Goal: Information Seeking & Learning: Learn about a topic

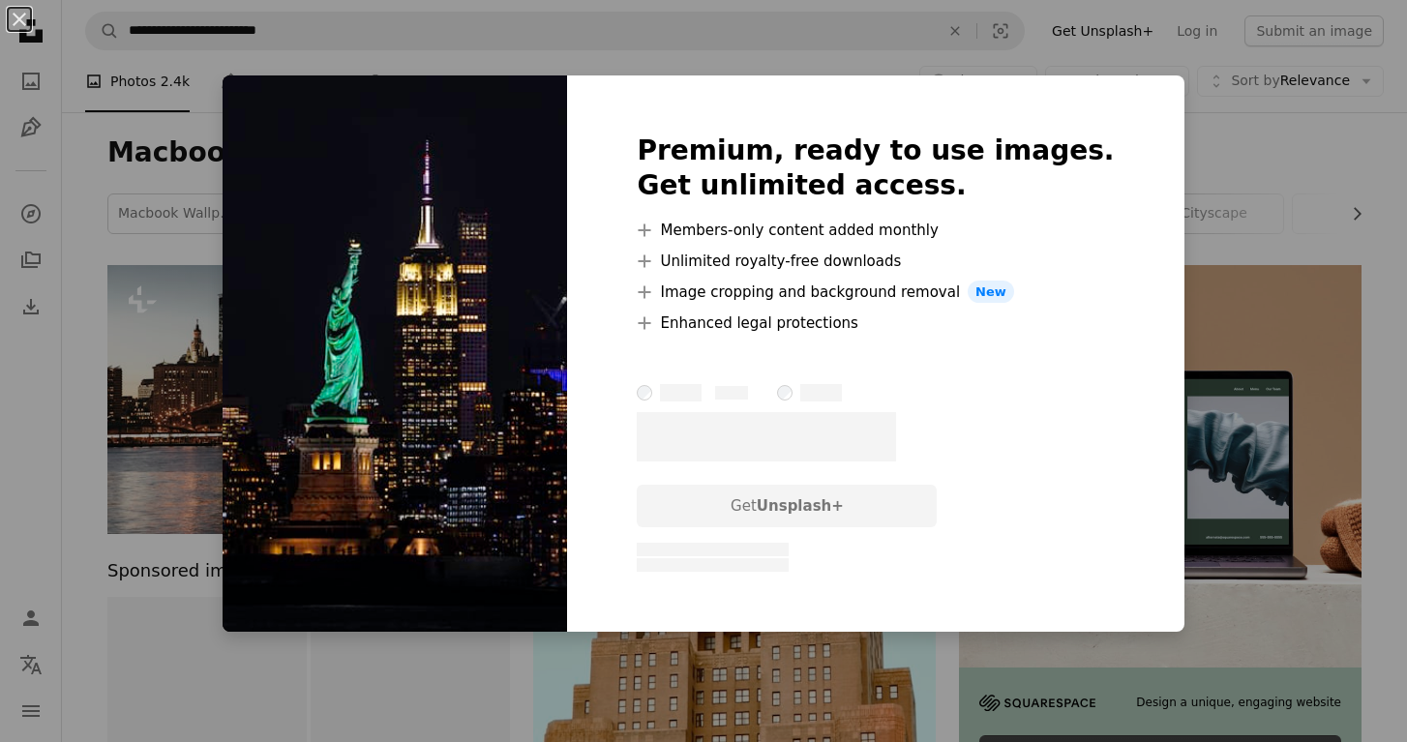
scroll to position [1080, 0]
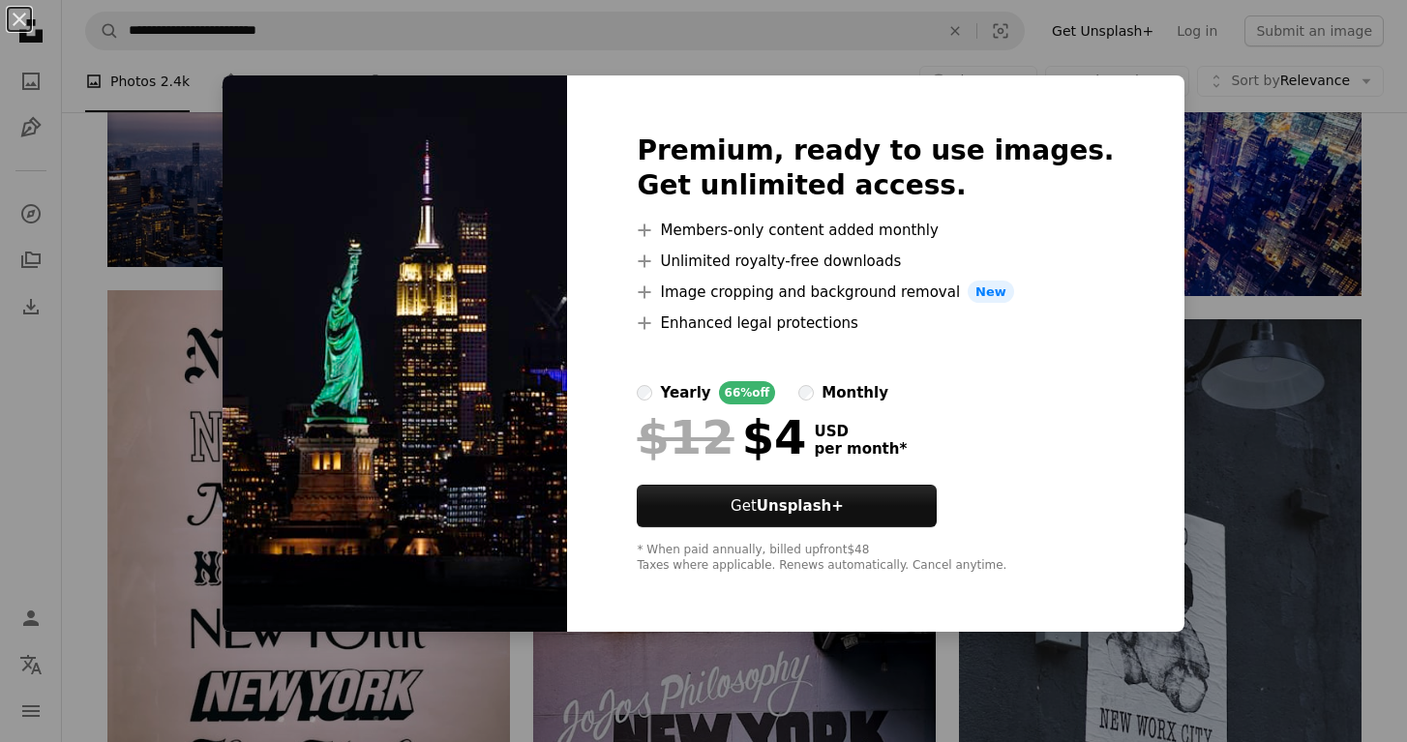
click at [240, 351] on div "An X shape Premium, ready to use images. Get unlimited access. A plus sign Memb…" at bounding box center [703, 371] width 1407 height 742
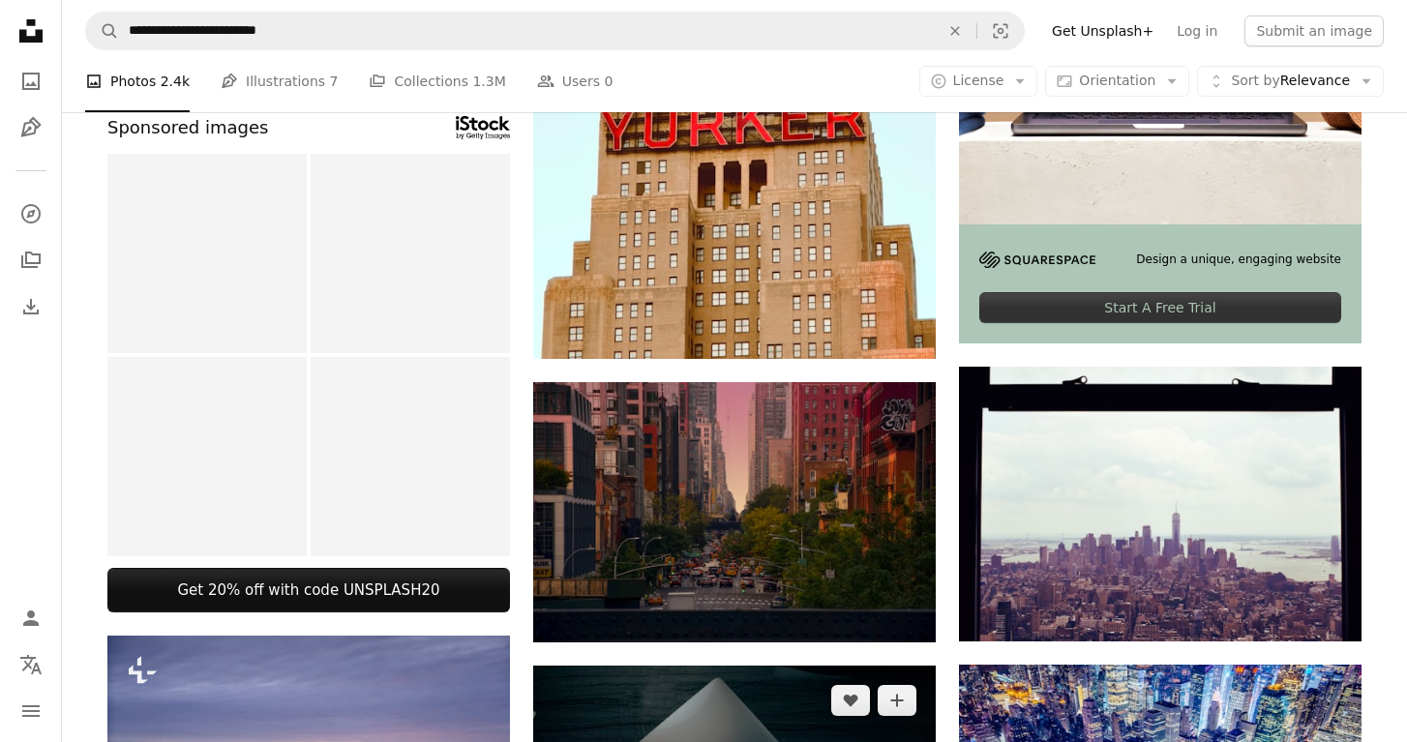
scroll to position [442, 0]
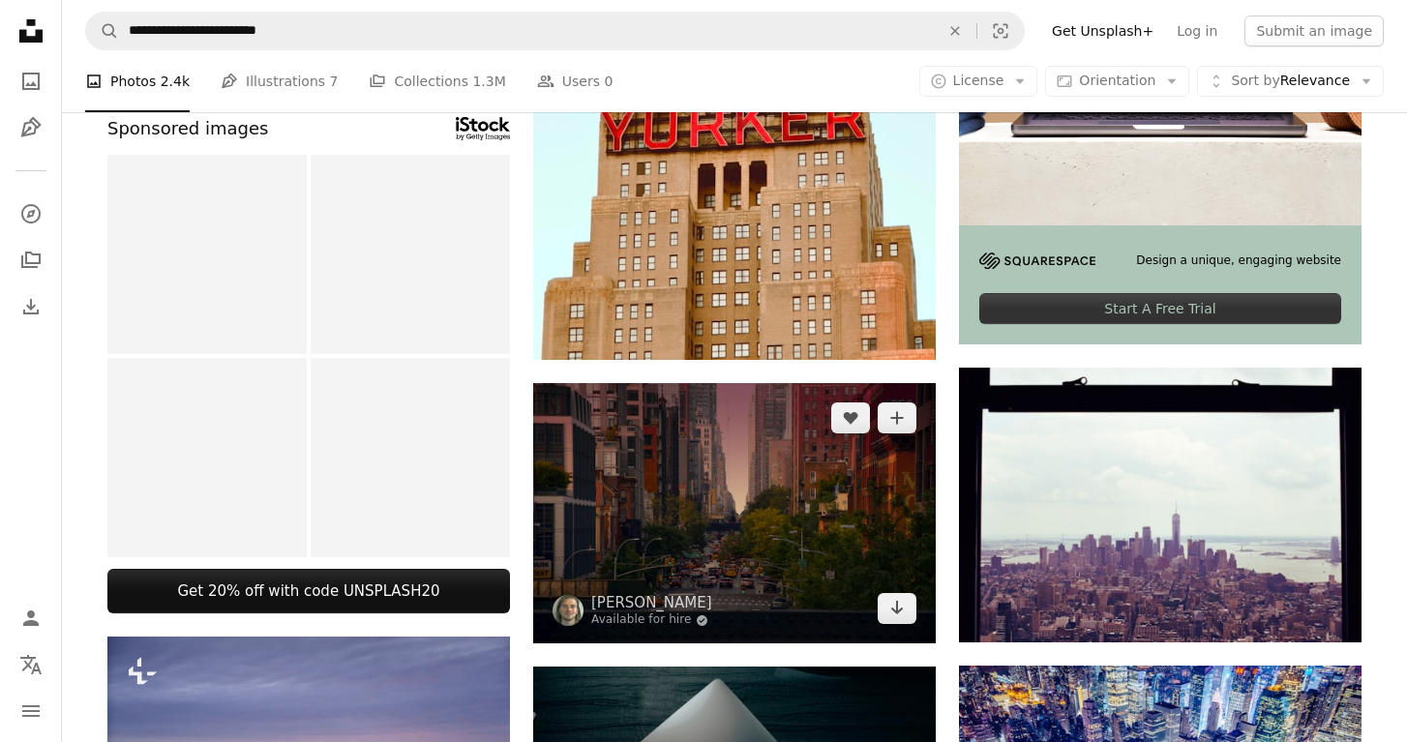
click at [707, 482] on img at bounding box center [734, 513] width 403 height 261
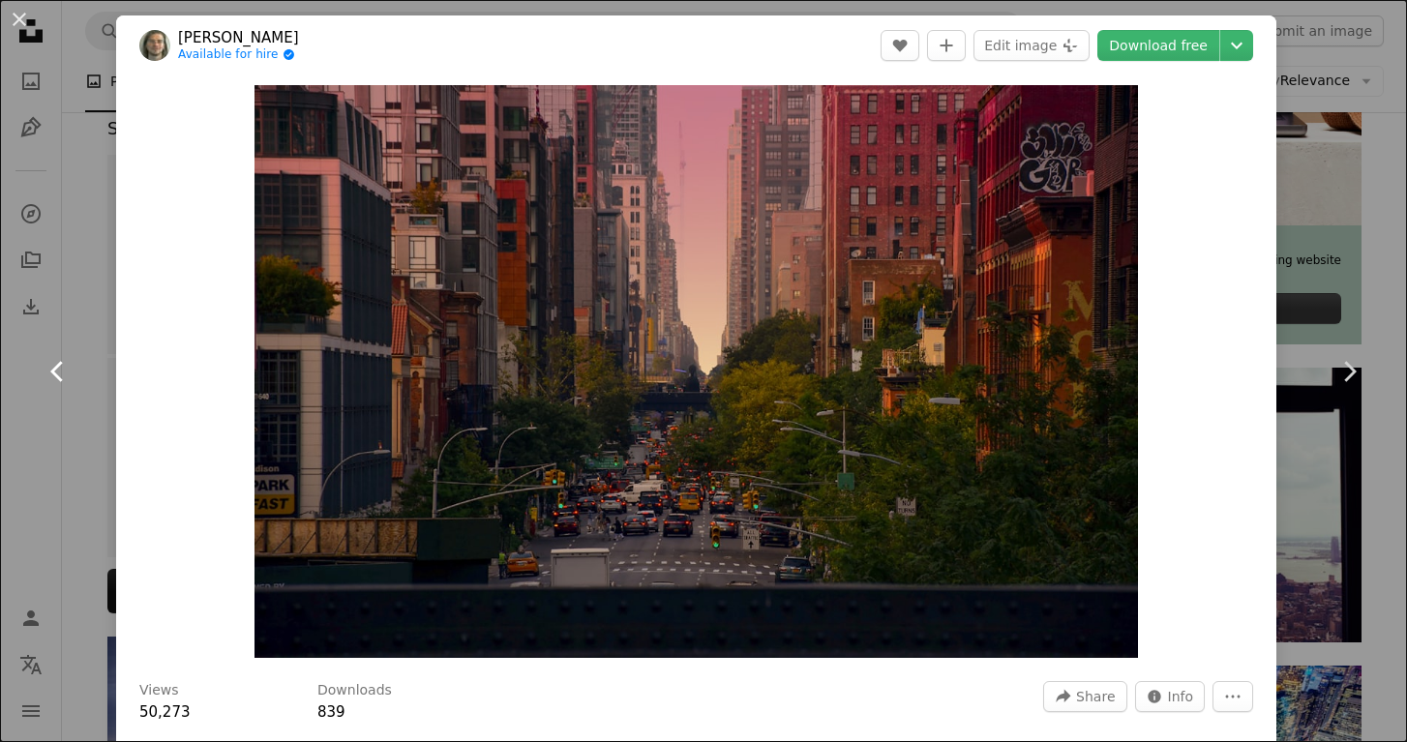
click at [68, 301] on link "Chevron left" at bounding box center [58, 372] width 116 height 186
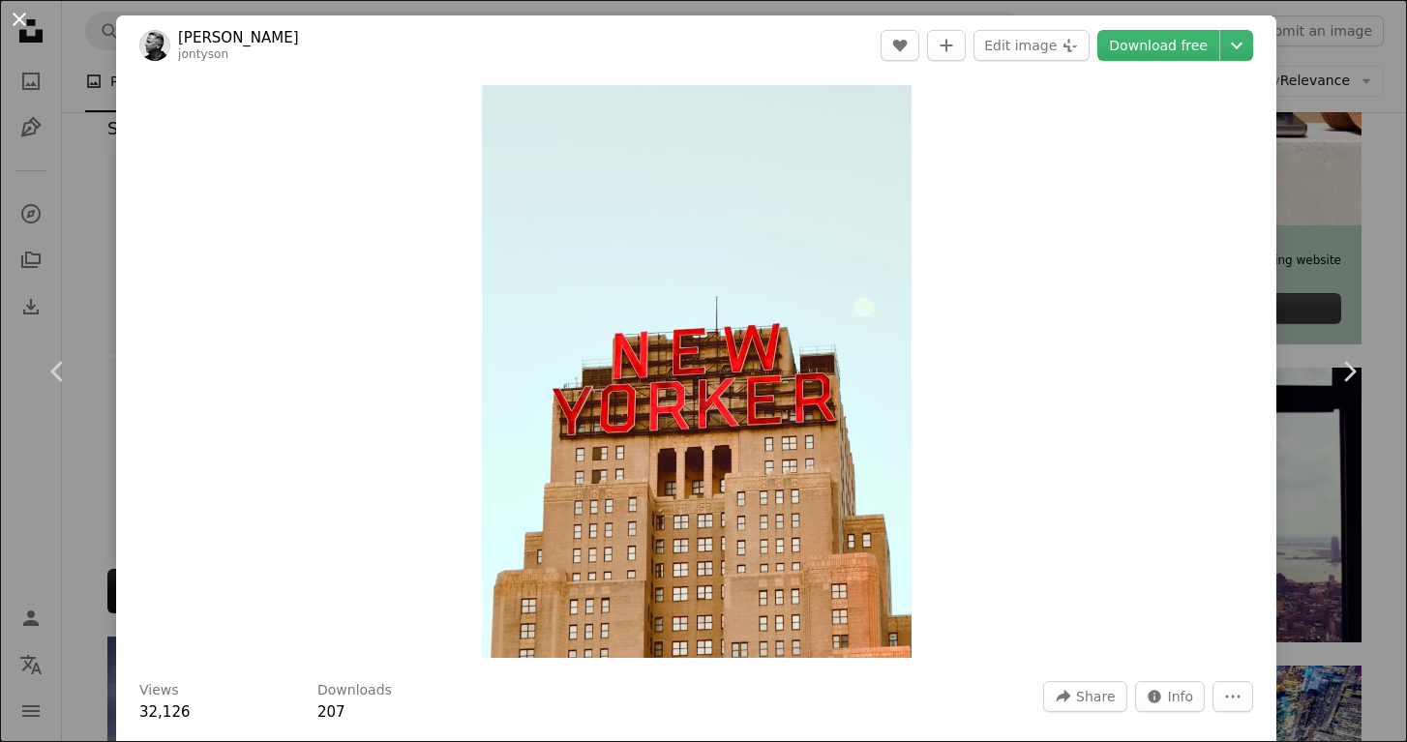
click at [21, 16] on button "An X shape" at bounding box center [19, 19] width 23 height 23
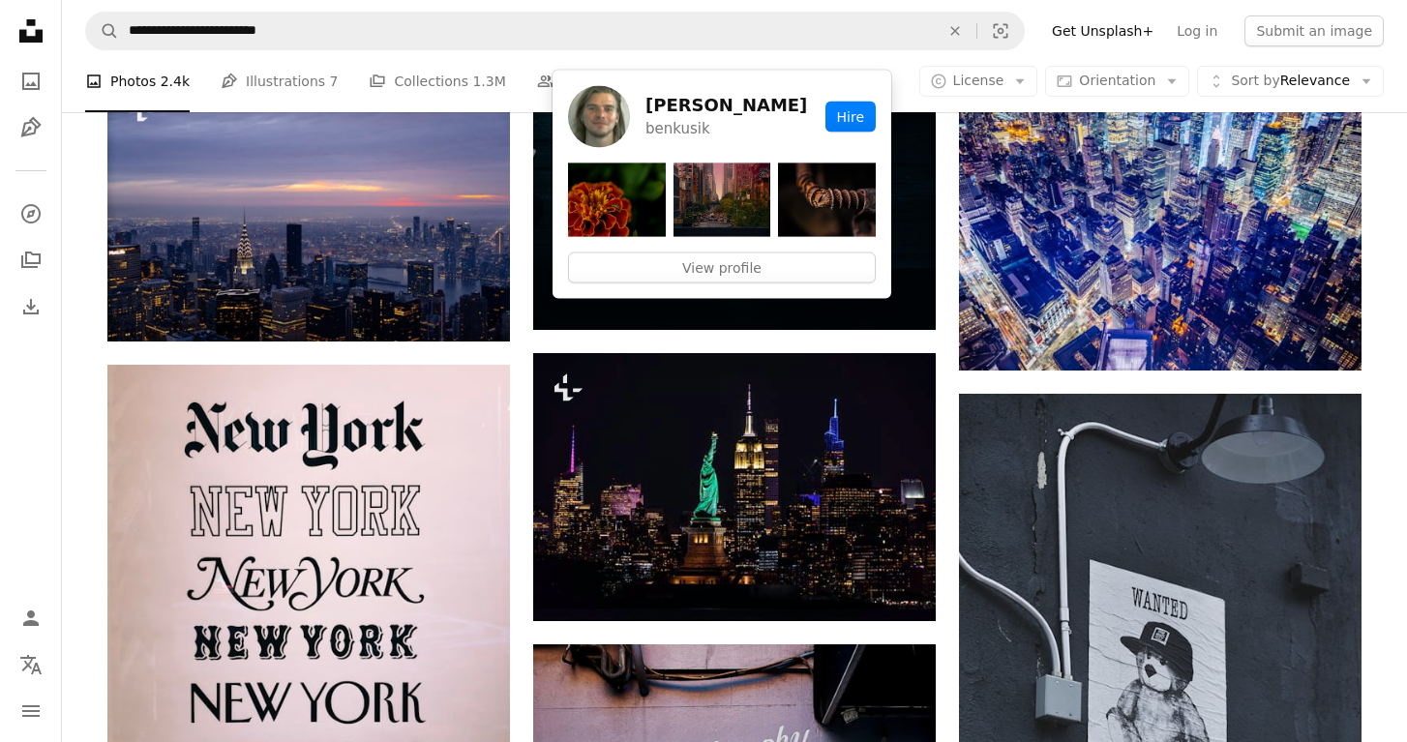
scroll to position [1007, 0]
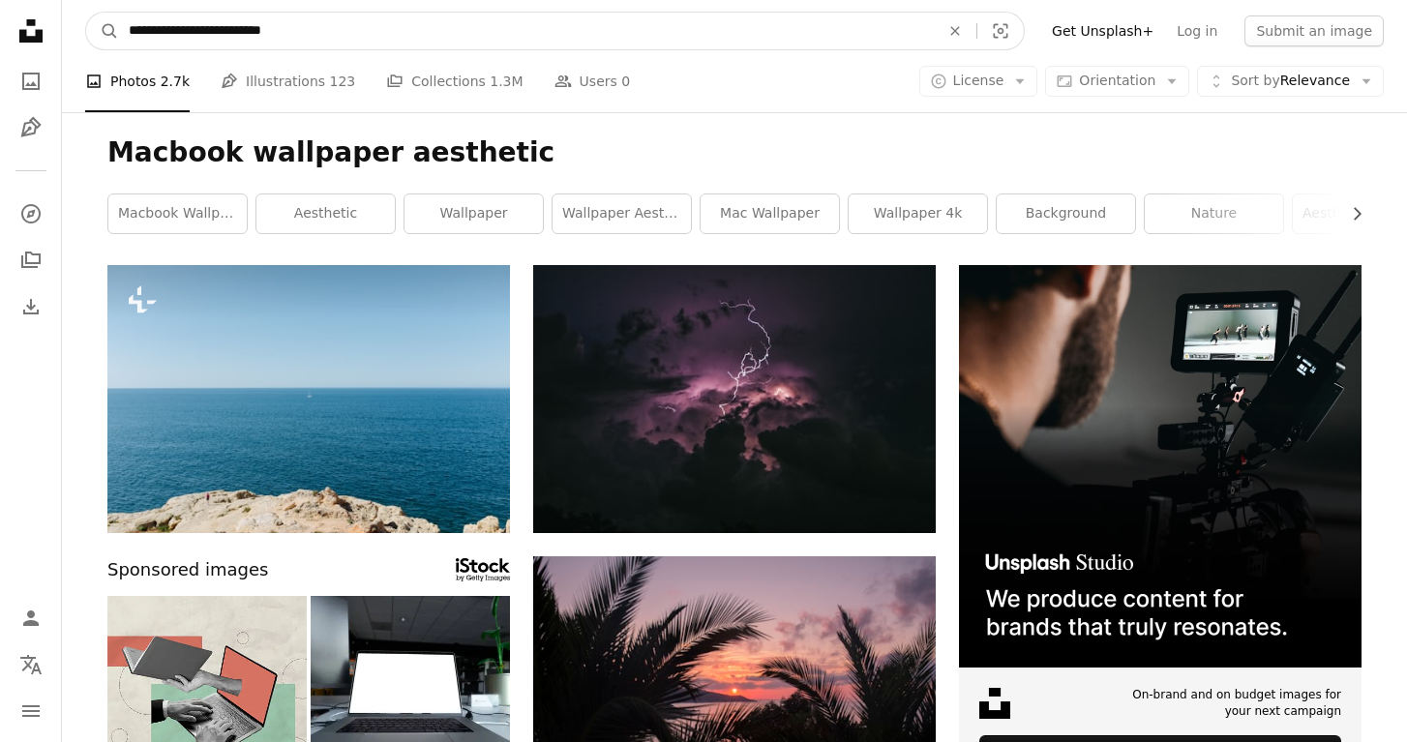
click at [534, 22] on input "**********" at bounding box center [526, 31] width 815 height 37
